Goal: Task Accomplishment & Management: Manage account settings

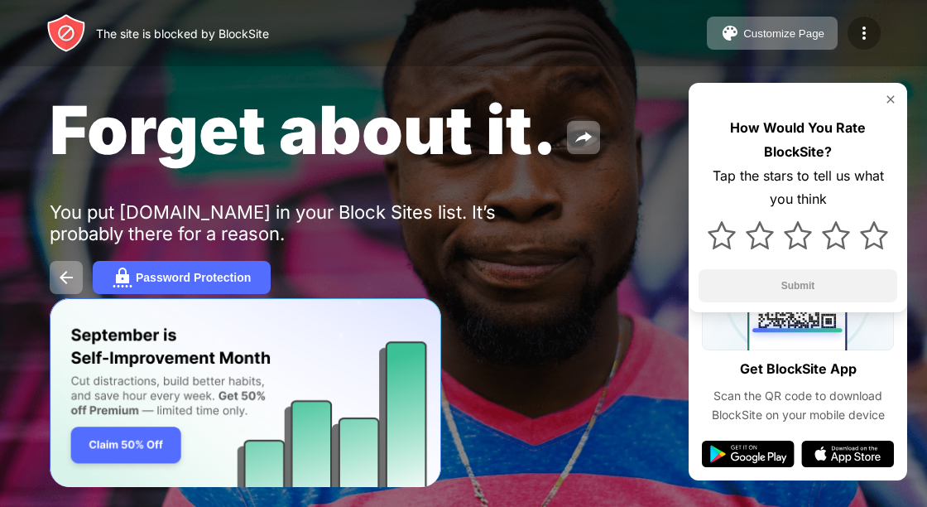
click at [871, 30] on img at bounding box center [864, 33] width 20 height 20
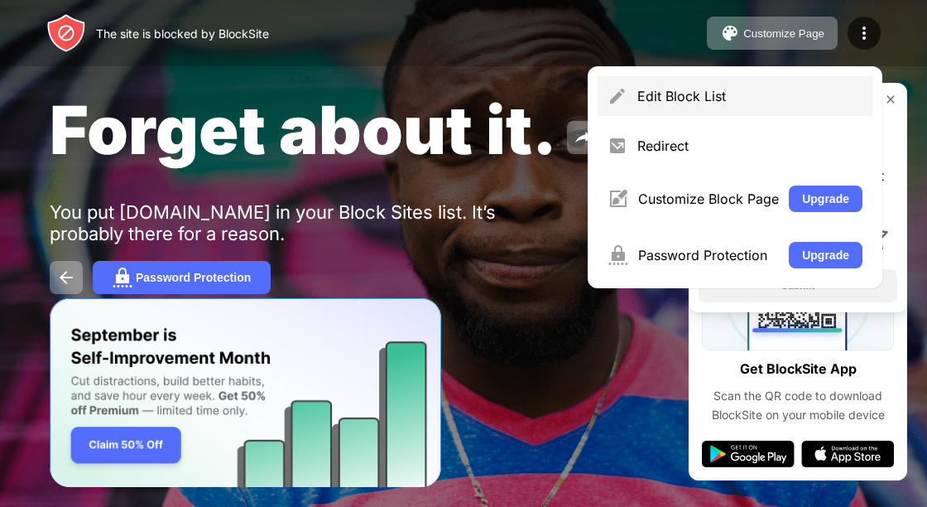
click at [800, 108] on div "Edit Block List" at bounding box center [735, 96] width 275 height 40
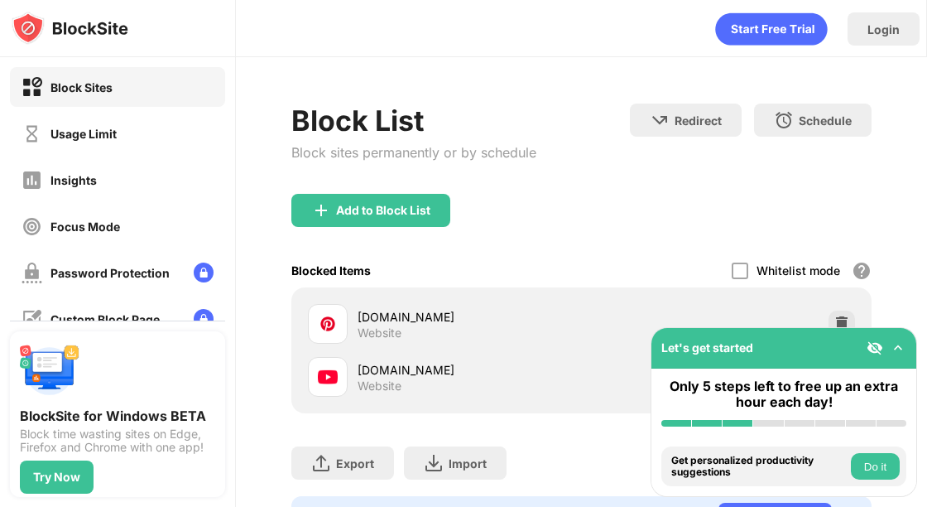
click at [391, 231] on div "Add to Block List" at bounding box center [581, 224] width 580 height 60
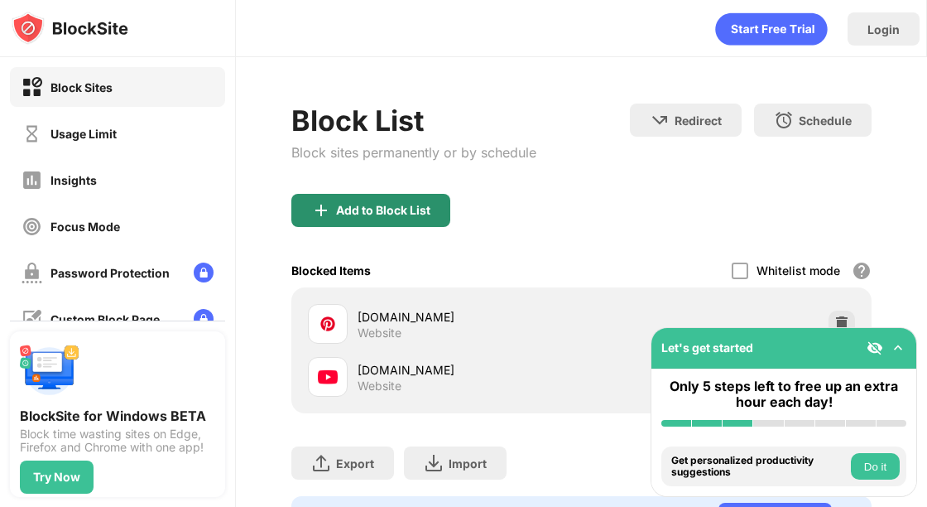
click at [362, 204] on div "Add to Block List" at bounding box center [383, 210] width 94 height 13
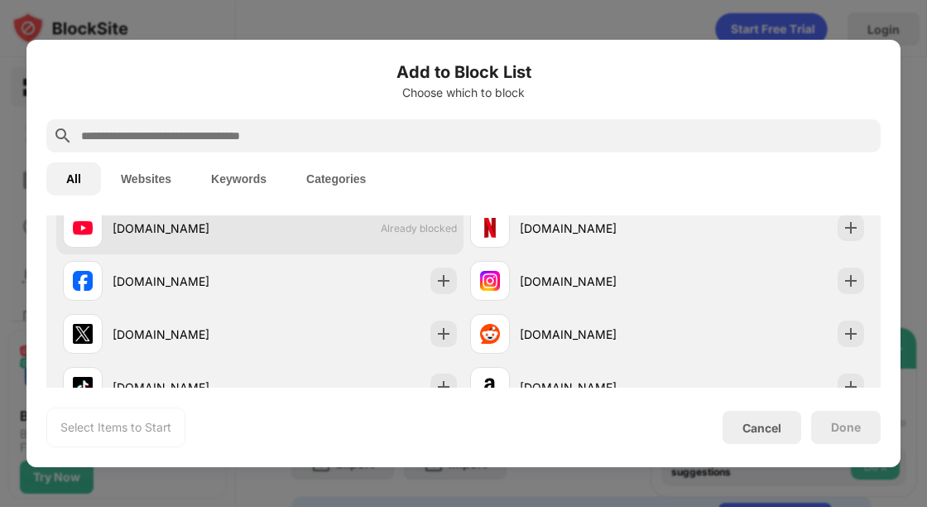
scroll to position [331, 0]
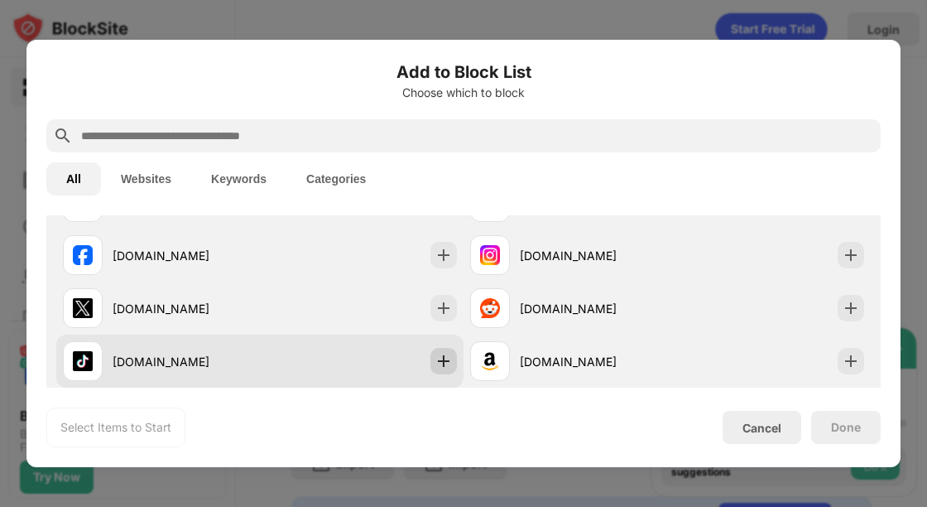
click at [431, 369] on div at bounding box center [444, 361] width 26 height 26
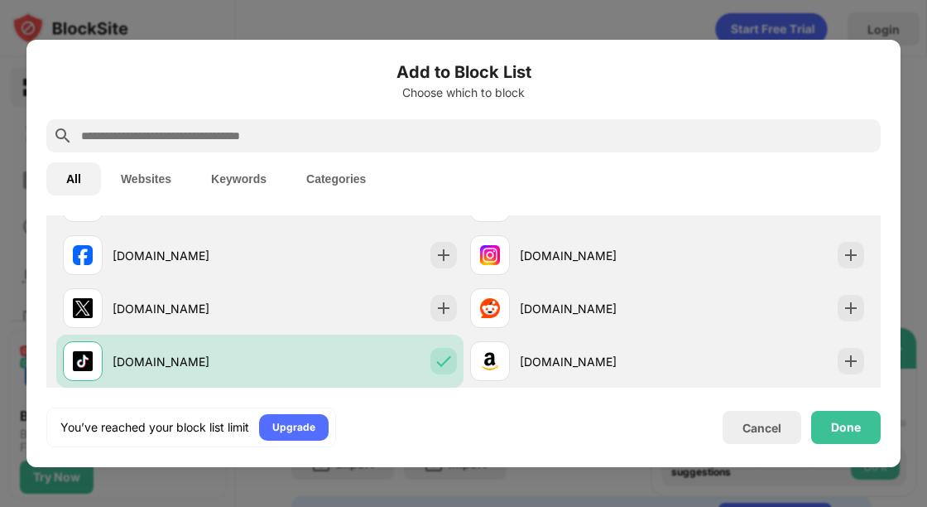
click at [831, 433] on div "Done" at bounding box center [846, 427] width 30 height 13
